Goal: Find specific page/section: Find specific page/section

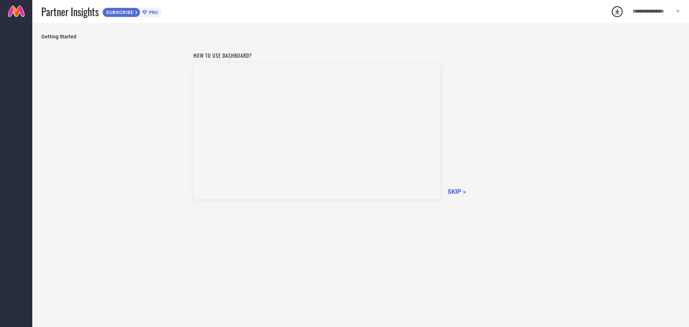
click at [457, 191] on span "SKIP »" at bounding box center [456, 192] width 19 height 8
click at [457, 191] on span "SKIPPING..." at bounding box center [464, 192] width 34 height 8
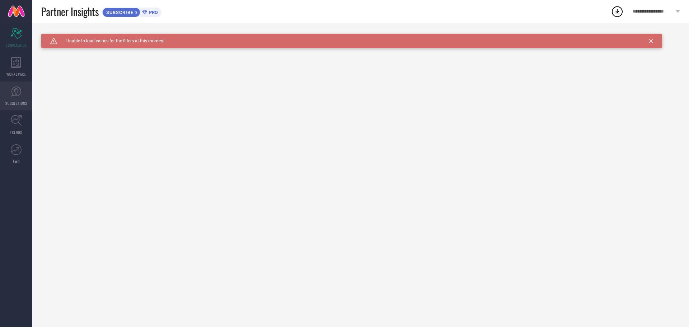
click at [25, 93] on link "SUGGESTIONS" at bounding box center [16, 95] width 32 height 29
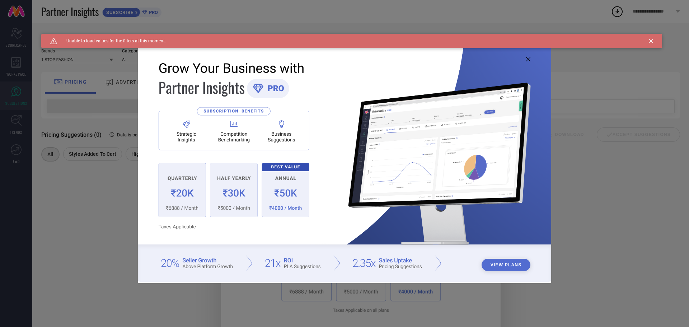
click at [527, 60] on icon at bounding box center [528, 59] width 4 height 4
